Goal: Task Accomplishment & Management: Use online tool/utility

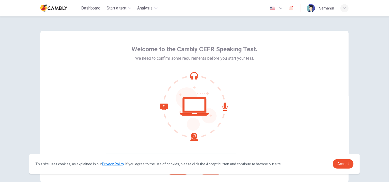
click at [218, 137] on icon at bounding box center [194, 106] width 69 height 69
click at [339, 165] on span "Accept" at bounding box center [343, 164] width 12 height 4
drag, startPoint x: 345, startPoint y: 114, endPoint x: 348, endPoint y: 139, distance: 25.3
click at [348, 139] on div "Welcome to the Cambly CEFR Speaking Test. We need to confirm some requirements …" at bounding box center [194, 106] width 325 height 181
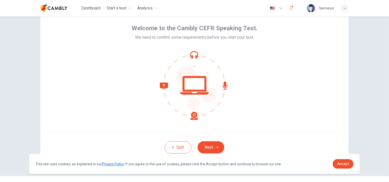
scroll to position [31, 0]
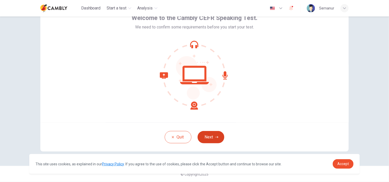
click at [215, 138] on icon "button" at bounding box center [216, 137] width 3 height 3
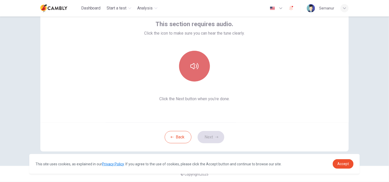
click at [196, 62] on button "button" at bounding box center [194, 66] width 31 height 31
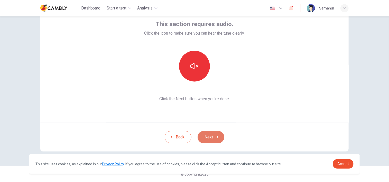
click at [207, 136] on button "Next" at bounding box center [211, 137] width 27 height 12
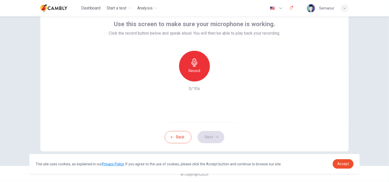
click at [193, 62] on icon "button" at bounding box center [194, 63] width 6 height 8
click at [212, 139] on button "Next" at bounding box center [211, 137] width 27 height 12
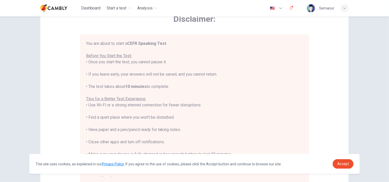
click at [325, 64] on div "Disclaimer: You are about to start a CEFR Speaking Test . Before You Start the …" at bounding box center [194, 96] width 308 height 195
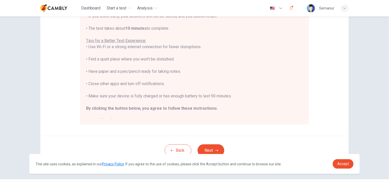
scroll to position [90, 0]
click at [206, 150] on button "Next" at bounding box center [211, 150] width 27 height 12
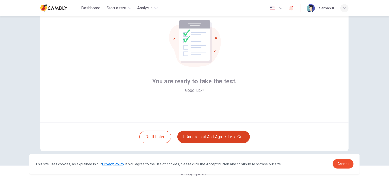
scroll to position [31, 0]
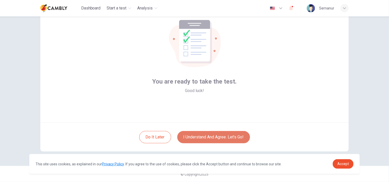
click at [214, 137] on button "I understand and agree. Let’s go!" at bounding box center [213, 137] width 73 height 12
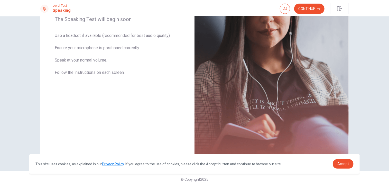
scroll to position [95, 0]
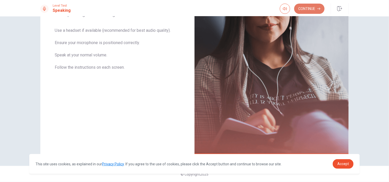
click at [313, 8] on button "Continue" at bounding box center [309, 9] width 30 height 10
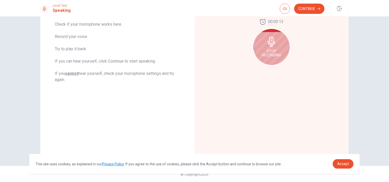
drag, startPoint x: 386, startPoint y: 101, endPoint x: 386, endPoint y: 86, distance: 14.9
click at [386, 86] on div "Checking the Microphone Check if your microphone works here. Record your voice.…" at bounding box center [194, 99] width 389 height 166
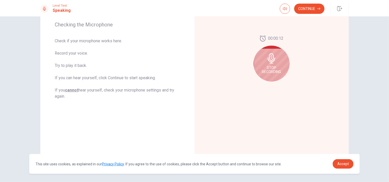
scroll to position [69, 0]
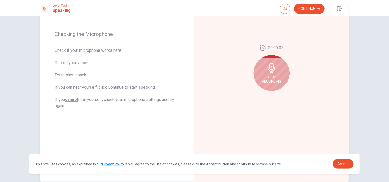
click at [279, 63] on div "Stop Recording" at bounding box center [272, 73] width 36 height 36
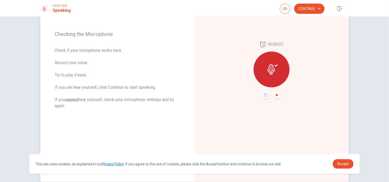
click at [276, 95] on icon "Play Audio" at bounding box center [277, 95] width 2 height 3
click at [276, 95] on icon "Pause Audio" at bounding box center [277, 95] width 3 height 3
click at [310, 13] on button "Continue" at bounding box center [309, 9] width 30 height 10
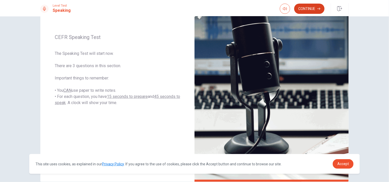
click at [309, 10] on button "Continue" at bounding box center [309, 9] width 30 height 10
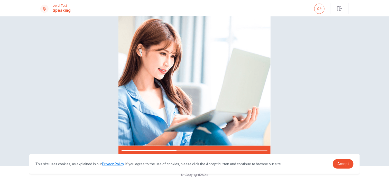
scroll to position [43, 0]
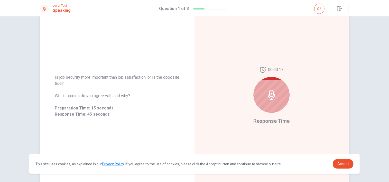
click at [274, 94] on icon at bounding box center [271, 95] width 10 height 10
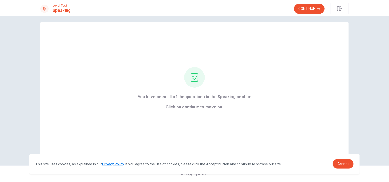
scroll to position [4, 0]
click at [304, 9] on button "Continue" at bounding box center [309, 9] width 30 height 10
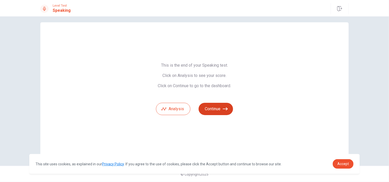
click at [215, 108] on button "Continue" at bounding box center [216, 109] width 34 height 12
